Goal: Task Accomplishment & Management: Manage account settings

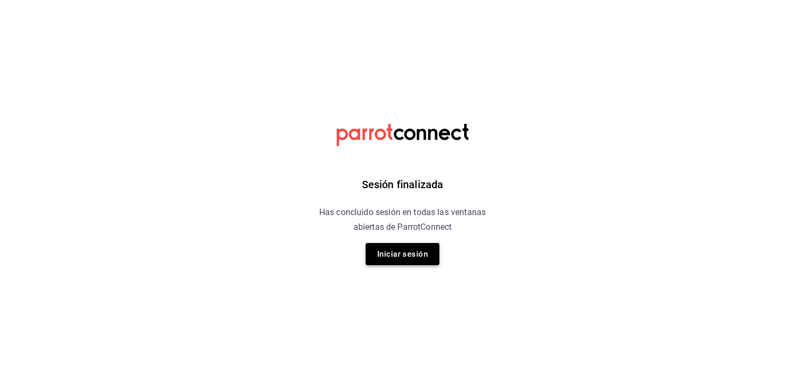
click at [390, 252] on button "Iniciar sesión" at bounding box center [403, 254] width 74 height 22
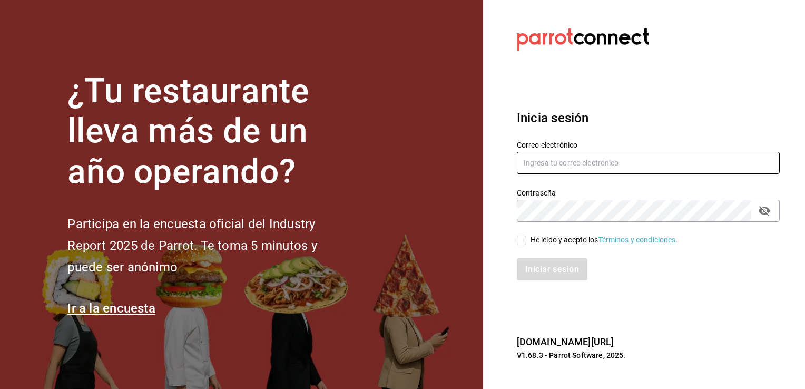
type input "[EMAIL_ADDRESS][DOMAIN_NAME]"
click at [520, 242] on input "He leído y acepto los Términos y condiciones." at bounding box center [521, 239] width 9 height 9
checkbox input "true"
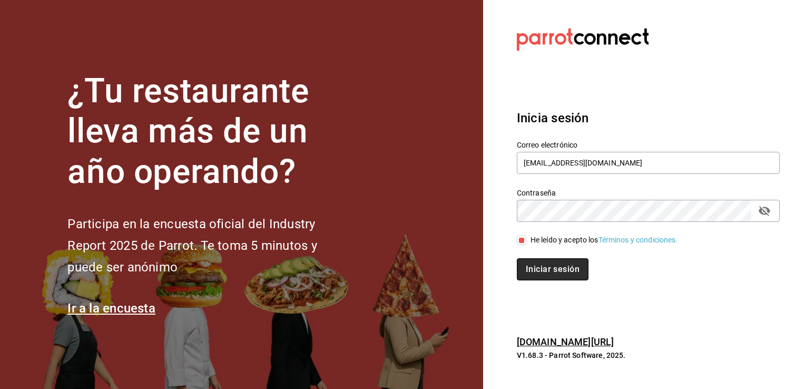
click at [527, 262] on button "Iniciar sesión" at bounding box center [553, 269] width 72 height 22
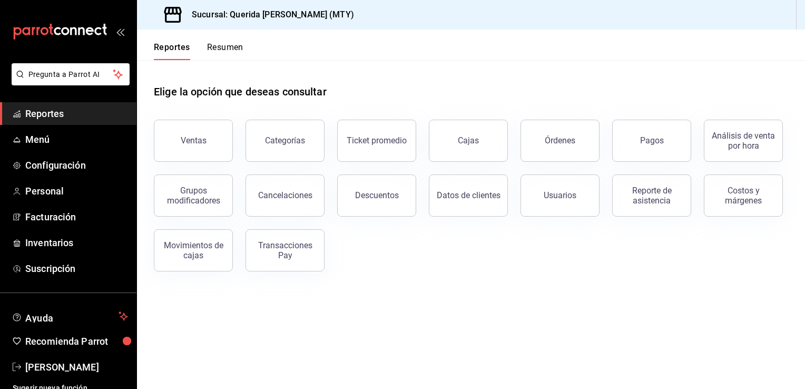
click at [223, 55] on button "Resumen" at bounding box center [225, 51] width 36 height 18
